Goal: Task Accomplishment & Management: Complete application form

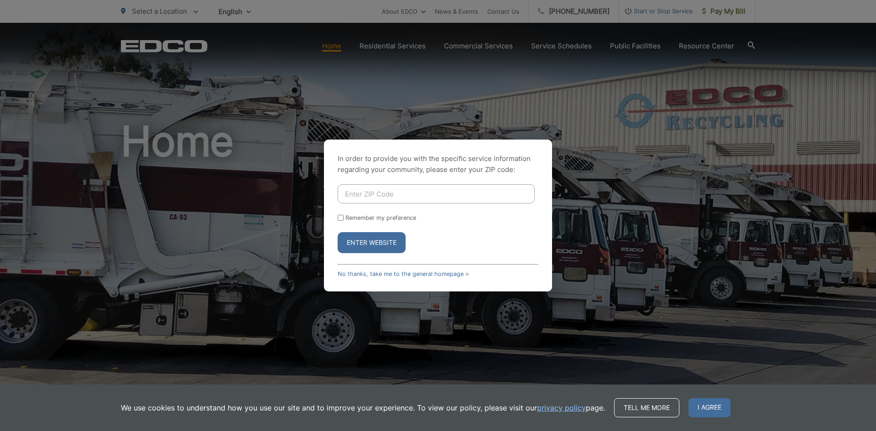
click at [436, 196] on input "Enter ZIP Code" at bounding box center [436, 193] width 197 height 19
type input "92078"
click at [360, 240] on button "Enter Website" at bounding box center [372, 242] width 68 height 21
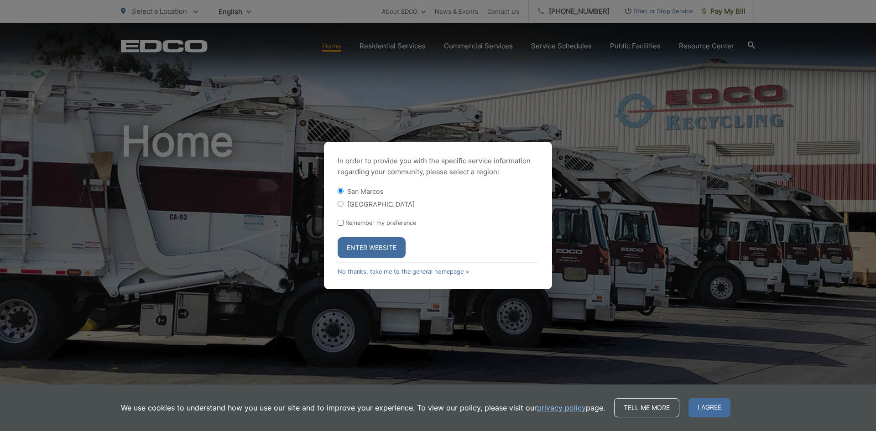
click at [365, 248] on button "Enter Website" at bounding box center [372, 247] width 68 height 21
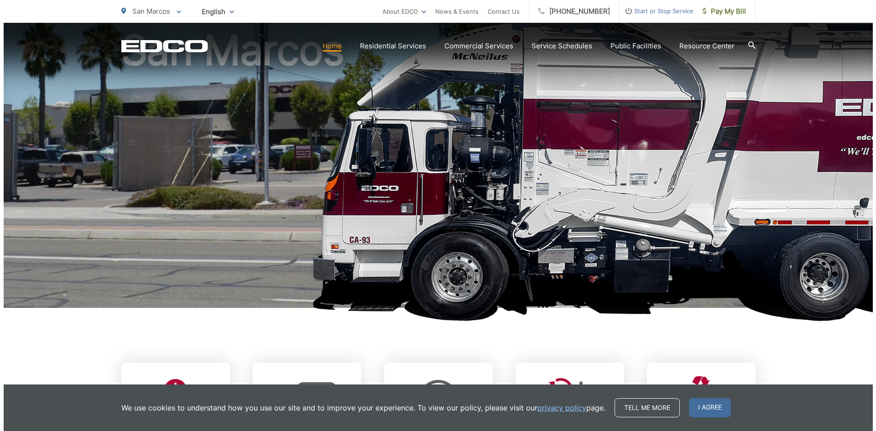
scroll to position [274, 0]
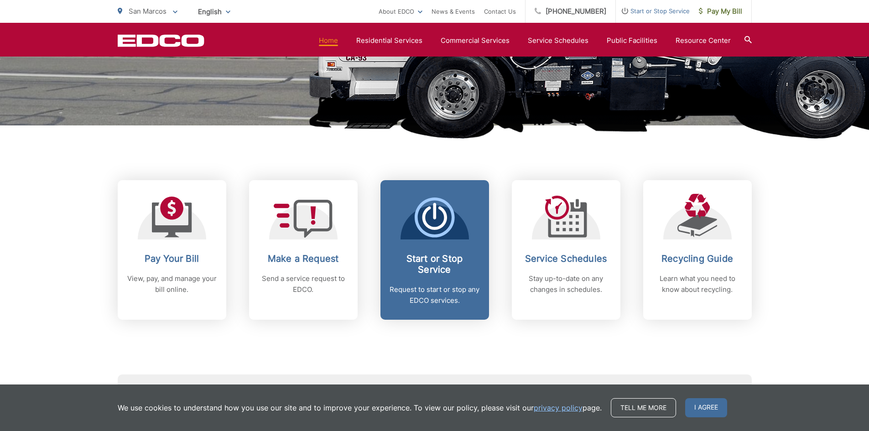
click at [441, 292] on p "Request to start or stop any EDCO services." at bounding box center [435, 295] width 90 height 22
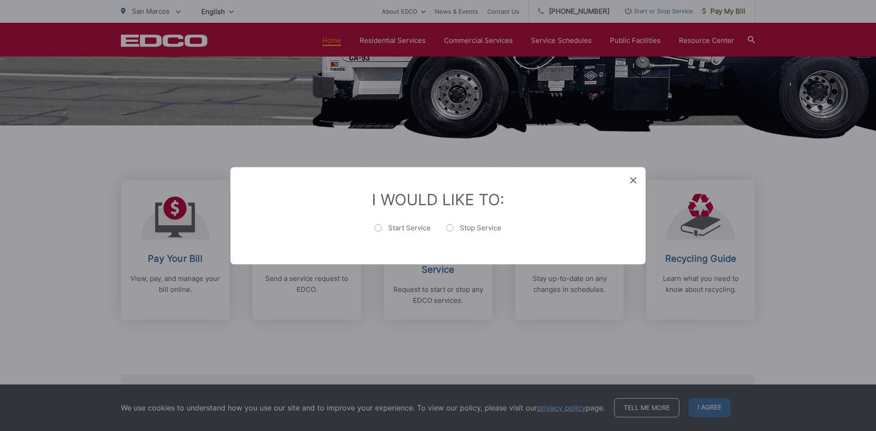
click at [377, 229] on label "Start Service" at bounding box center [403, 232] width 56 height 18
radio input "true"
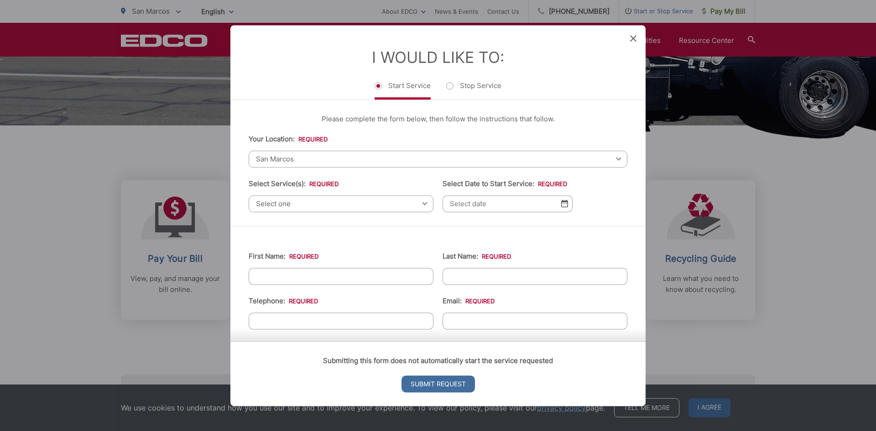
click at [306, 207] on span "Select one" at bounding box center [341, 203] width 185 height 17
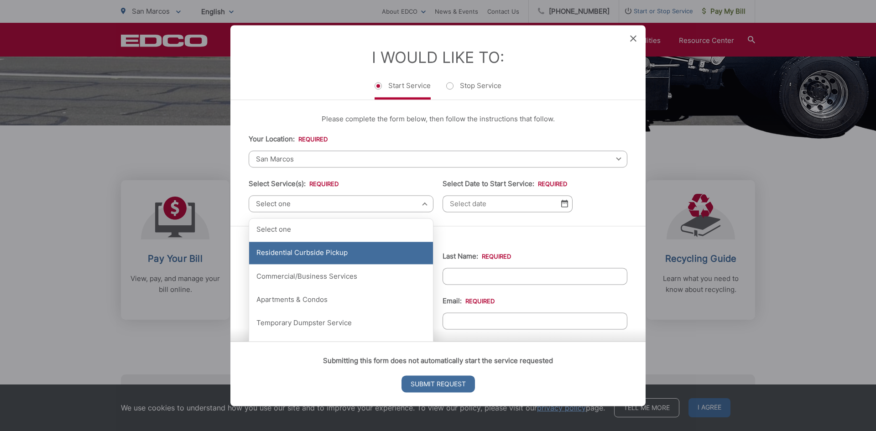
click at [323, 258] on div "Residential Curbside Pickup" at bounding box center [341, 253] width 184 height 23
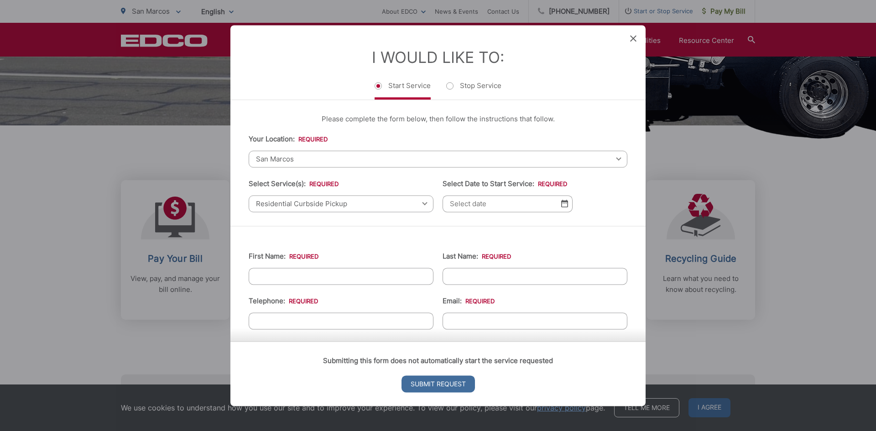
click at [325, 208] on span "Residential Curbside Pickup" at bounding box center [341, 203] width 185 height 17
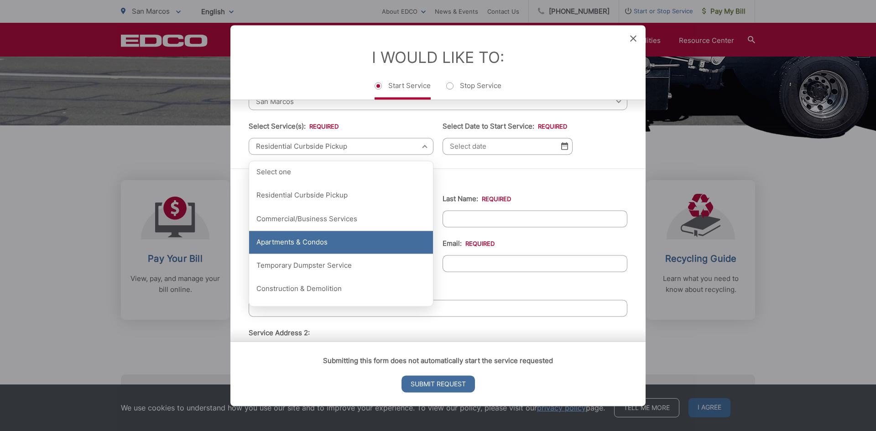
scroll to position [91, 0]
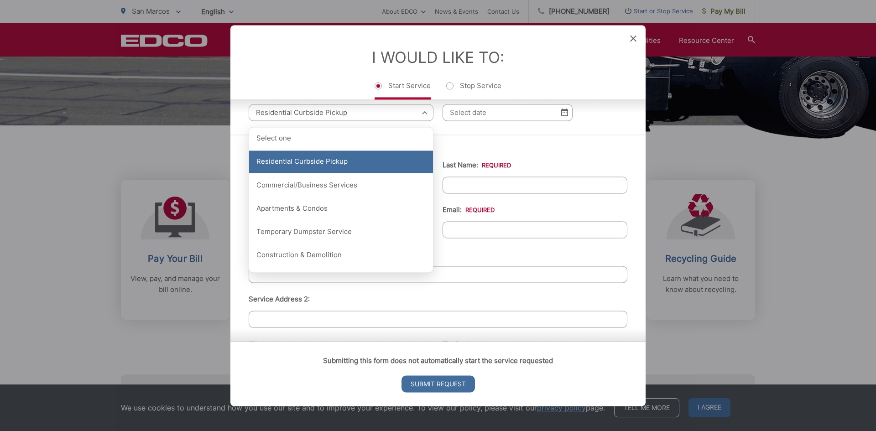
click at [312, 167] on div "Residential Curbside Pickup" at bounding box center [341, 162] width 184 height 23
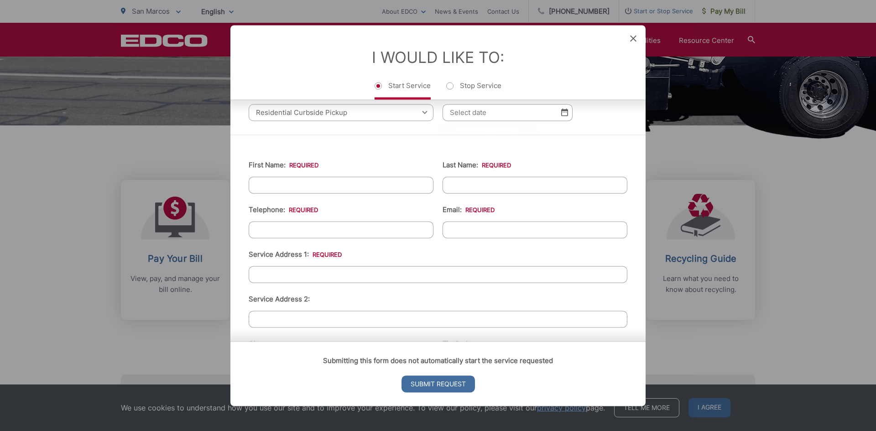
click at [479, 120] on input "Select Date to Start Service: *" at bounding box center [507, 112] width 130 height 17
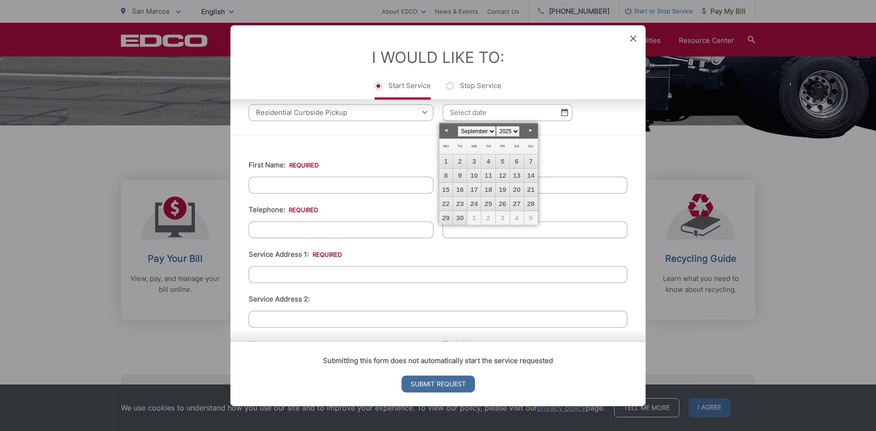
scroll to position [0, 0]
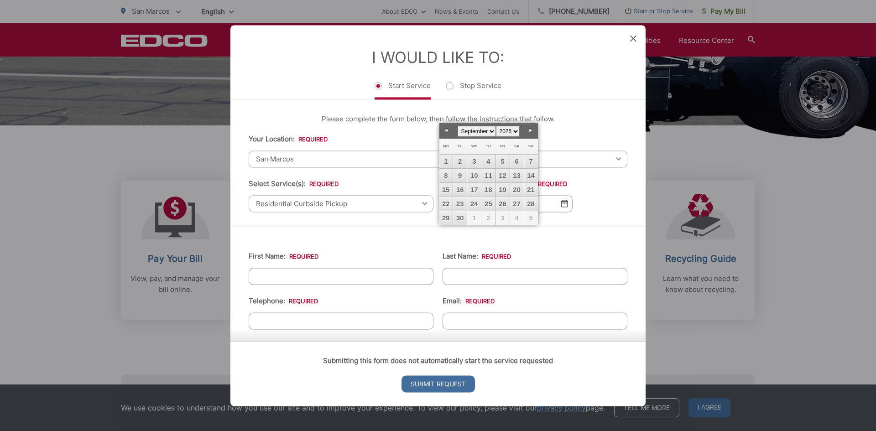
click at [529, 127] on link "Next" at bounding box center [531, 131] width 14 height 14
click at [506, 164] on link "3" at bounding box center [503, 162] width 14 height 14
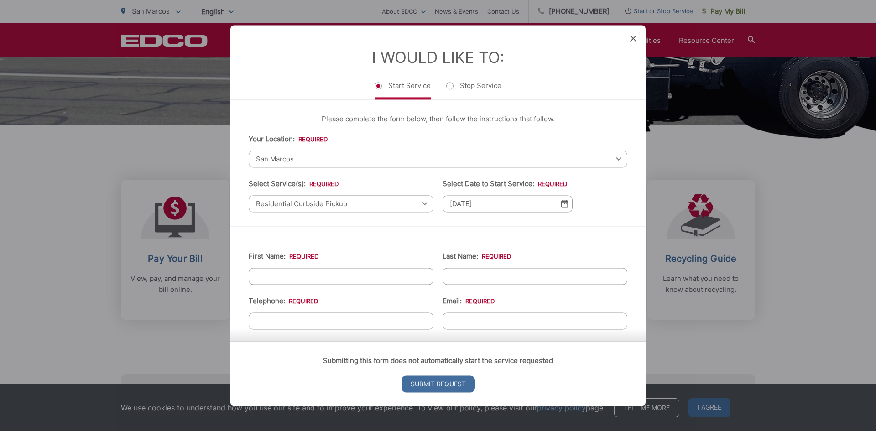
click at [478, 236] on div "First Name: * Last Name: * Telephone: * Email: * Service Address 1: * Service A…" at bounding box center [437, 439] width 415 height 427
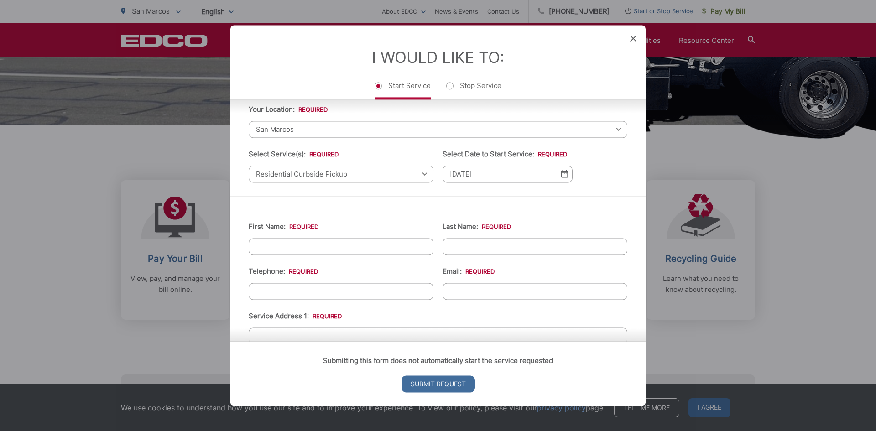
scroll to position [46, 0]
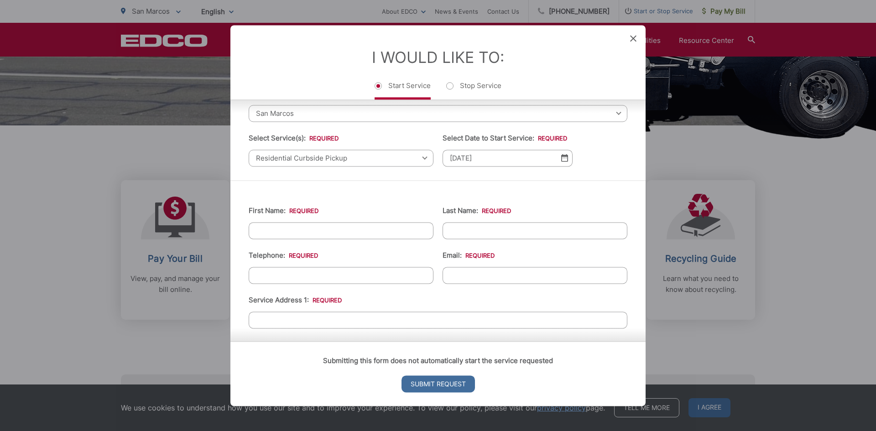
click at [561, 157] on img at bounding box center [564, 158] width 7 height 8
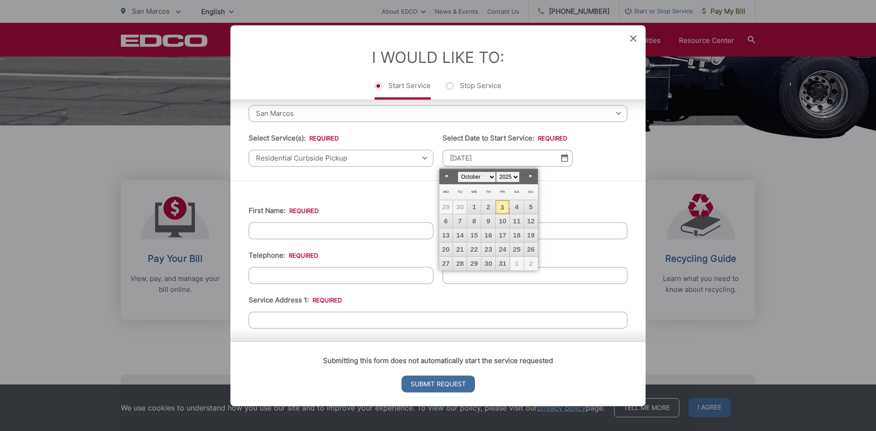
click at [446, 178] on link "Prev" at bounding box center [446, 176] width 14 height 14
click at [518, 248] on link "27" at bounding box center [517, 250] width 14 height 14
type input "09/27/2025"
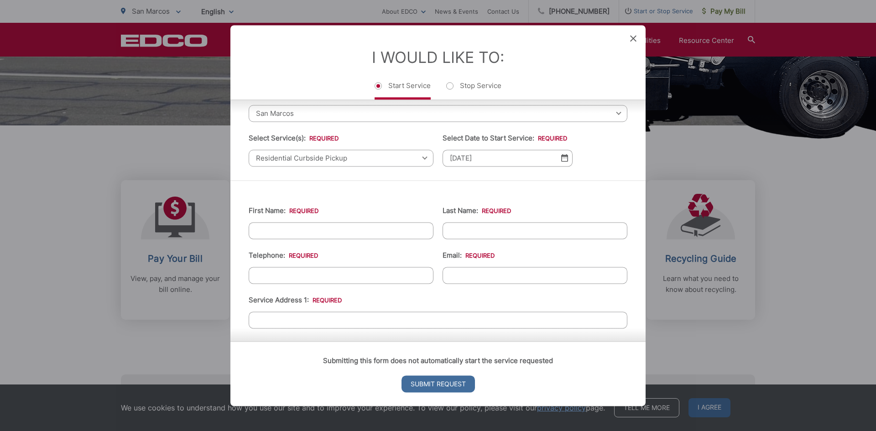
click at [305, 227] on input "First Name: *" at bounding box center [341, 230] width 185 height 17
type input "Nicholas"
type input "Gonzales"
click at [284, 279] on input "(___) ___-____" at bounding box center [341, 275] width 185 height 17
click at [261, 278] on input "(___) ___-____" at bounding box center [341, 275] width 185 height 17
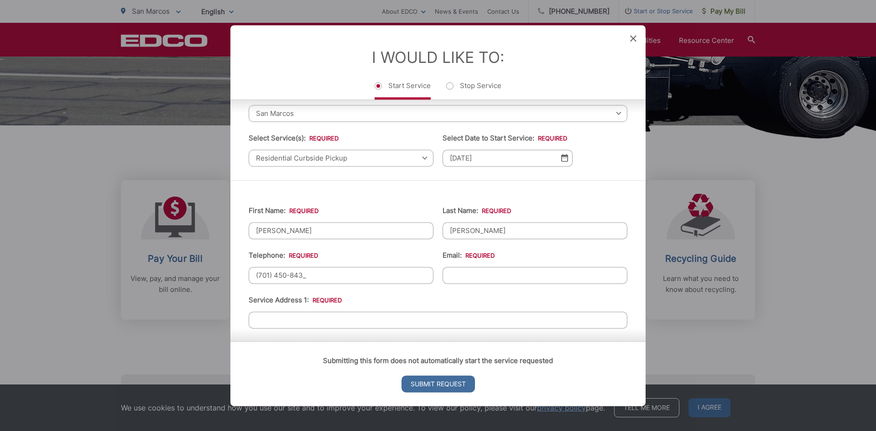
type input "(701) 450-8432"
click at [481, 279] on input "Email: *" at bounding box center [534, 275] width 185 height 17
click at [481, 279] on input "nickyg" at bounding box center [534, 275] width 185 height 17
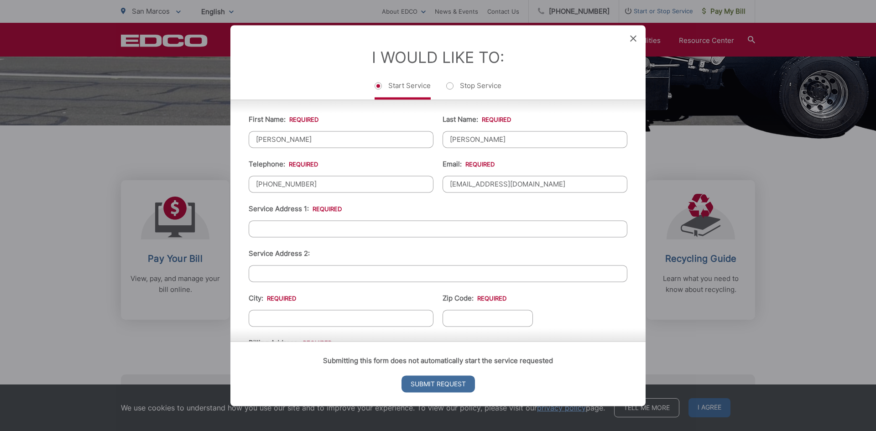
type input "nickyg7721@gmail.com"
click at [404, 228] on input "Service Address 1: *" at bounding box center [438, 228] width 379 height 17
type input "443 Almond Rd"
type input "San Marcos"
type input "C"
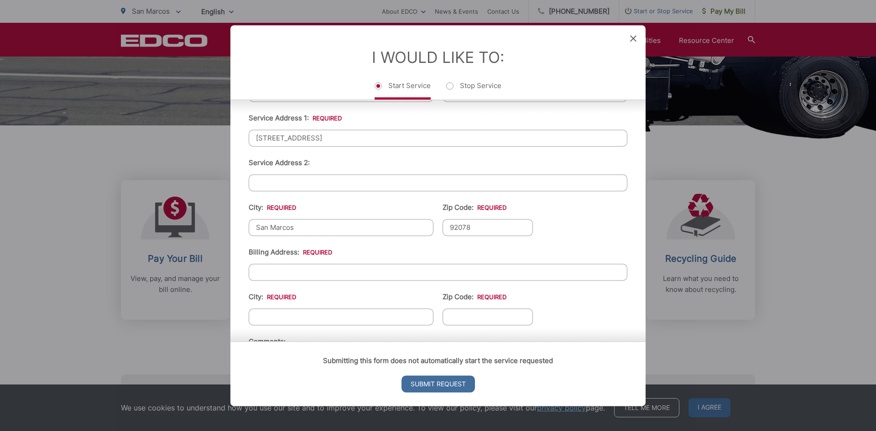
scroll to position [228, 0]
type input "92078"
click at [281, 273] on input "Billing Address: *" at bounding box center [438, 271] width 379 height 17
type input "443 Almond Rd"
type input "San Marcos"
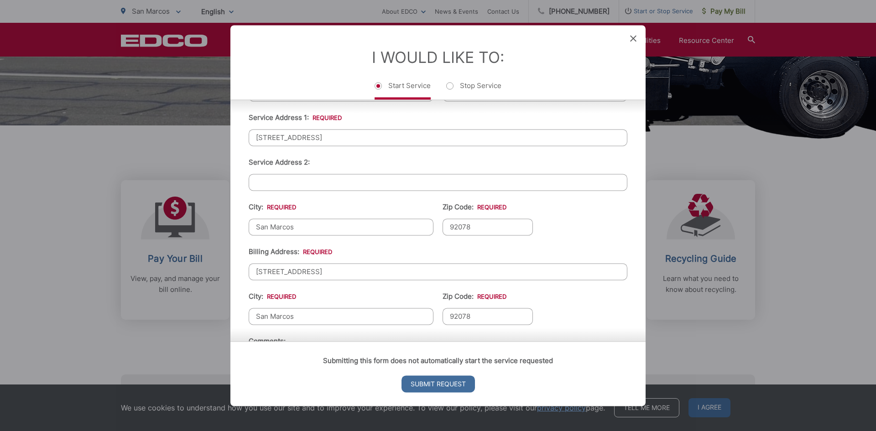
scroll to position [311, 0]
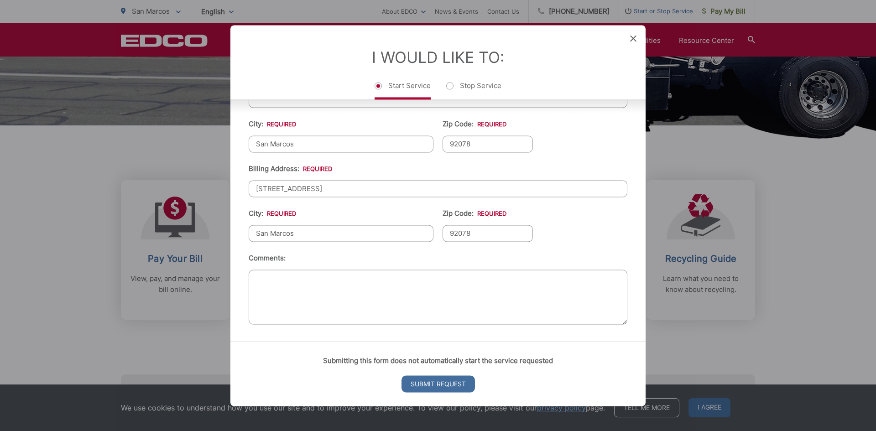
type input "92078"
click at [276, 304] on textarea "Comments:" at bounding box center [438, 297] width 379 height 55
click at [448, 382] on input "Submit Request" at bounding box center [437, 383] width 73 height 17
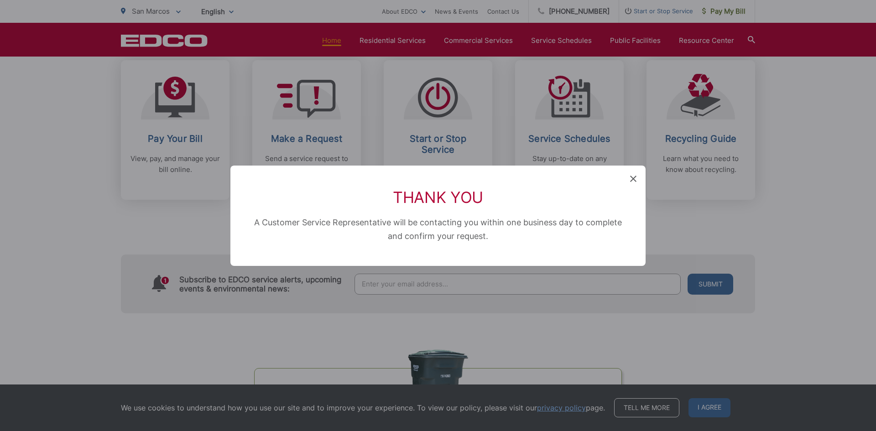
click at [631, 179] on icon at bounding box center [633, 179] width 6 height 6
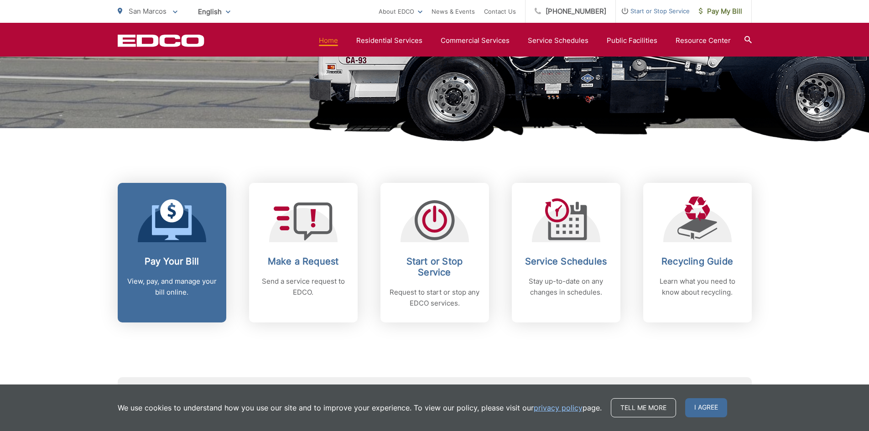
scroll to position [274, 0]
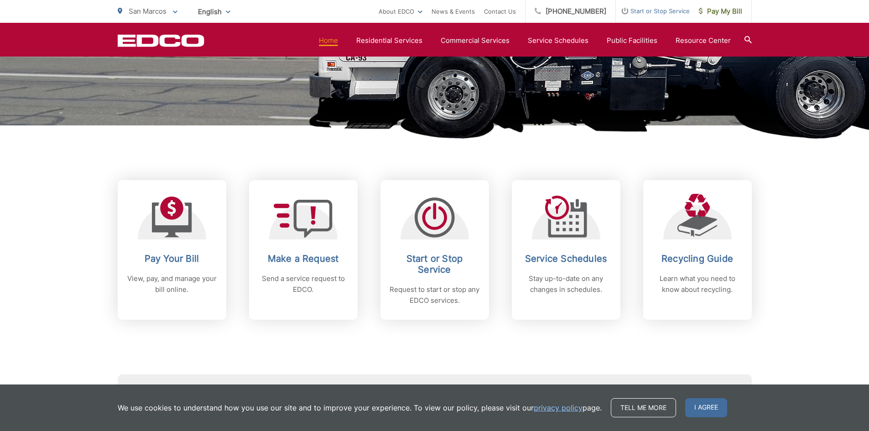
click at [543, 365] on div "Subscribe to EDCO service alerts, upcoming events & environmental news: Submit" at bounding box center [435, 377] width 634 height 114
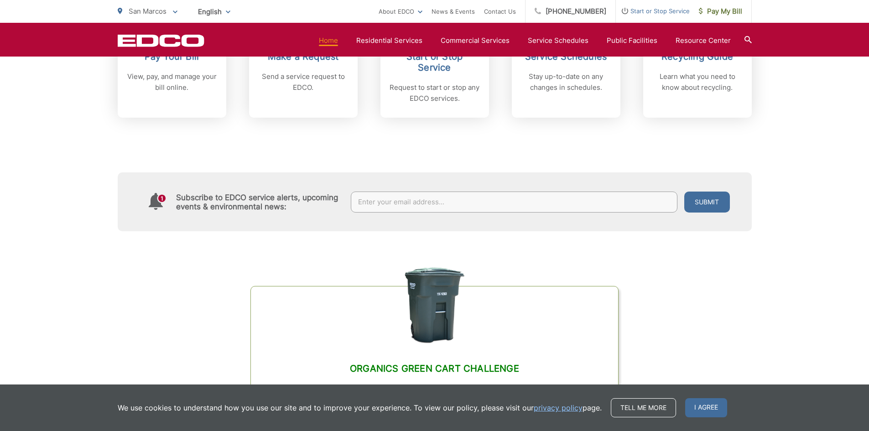
scroll to position [547, 0]
